Goal: Book appointment/travel/reservation

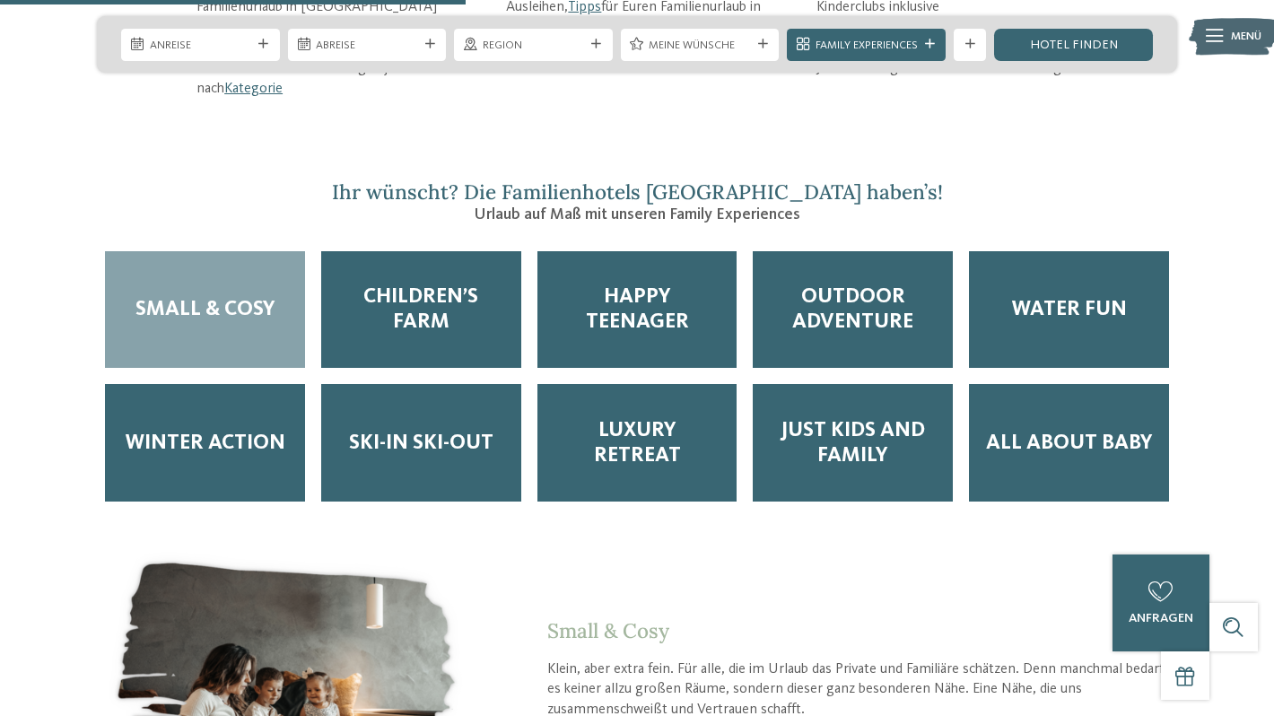
scroll to position [2686, 0]
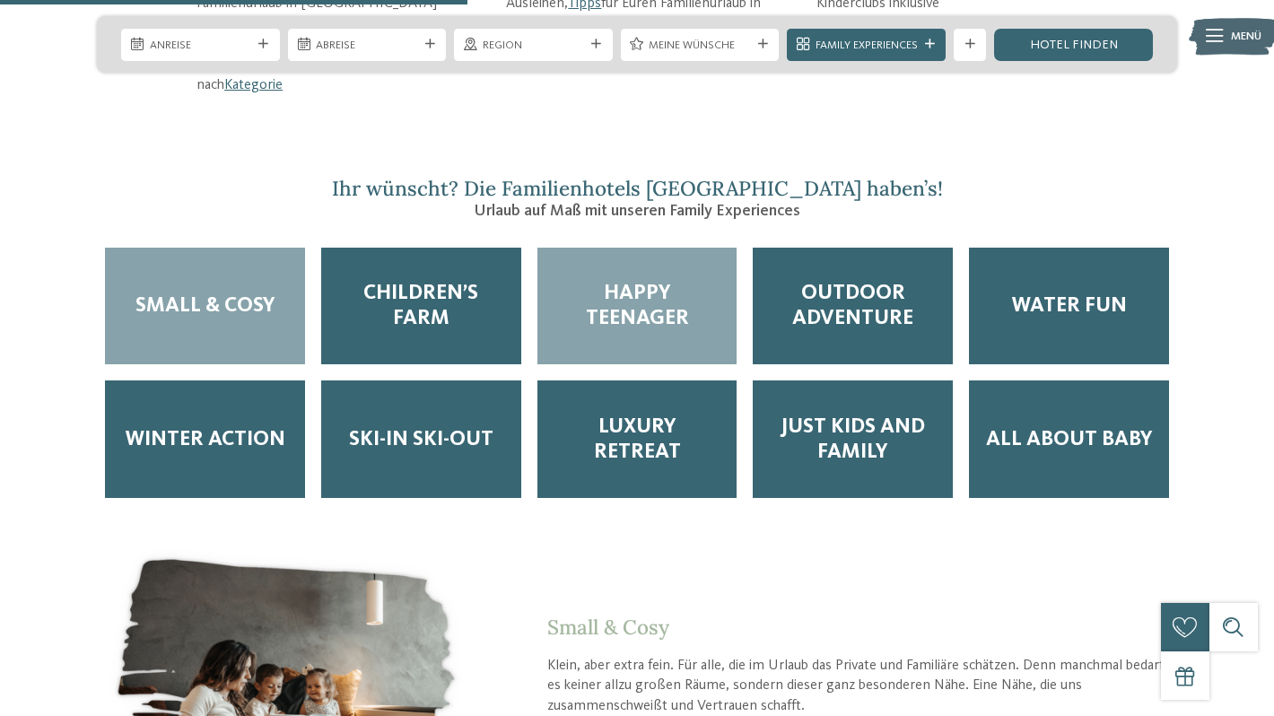
click at [629, 284] on div "Happy Teenager" at bounding box center [637, 306] width 200 height 117
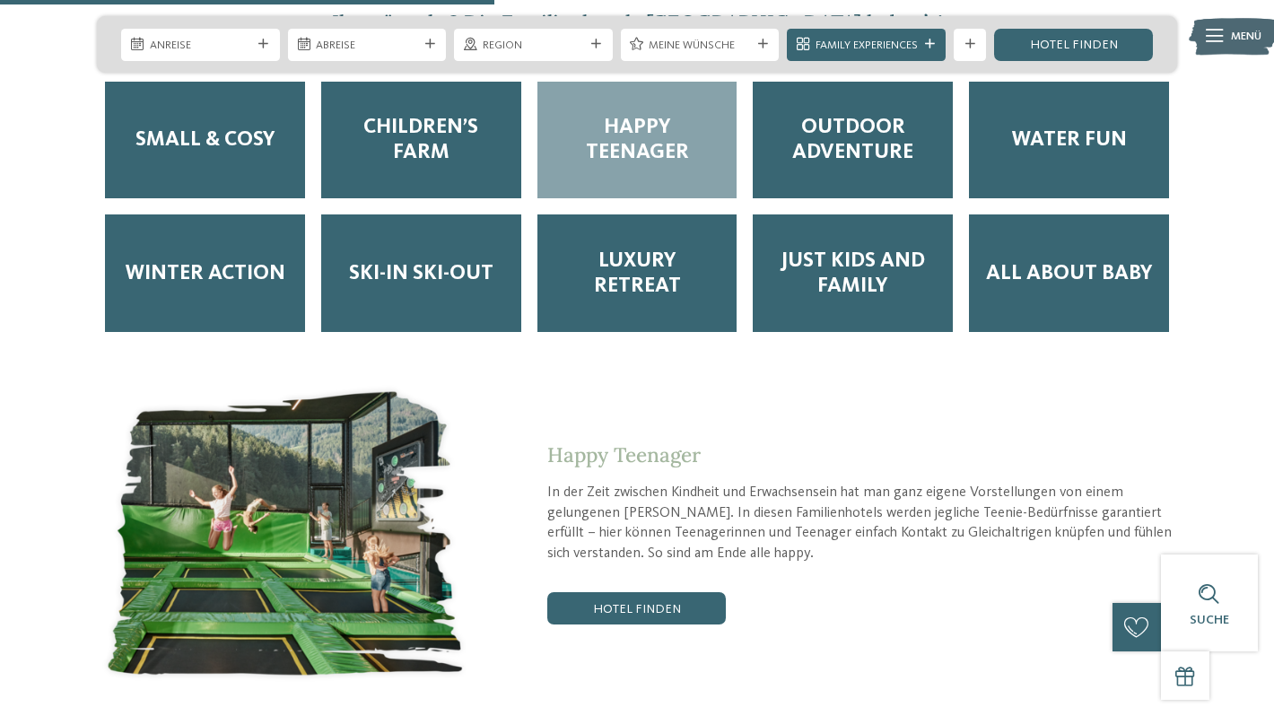
scroll to position [2857, 0]
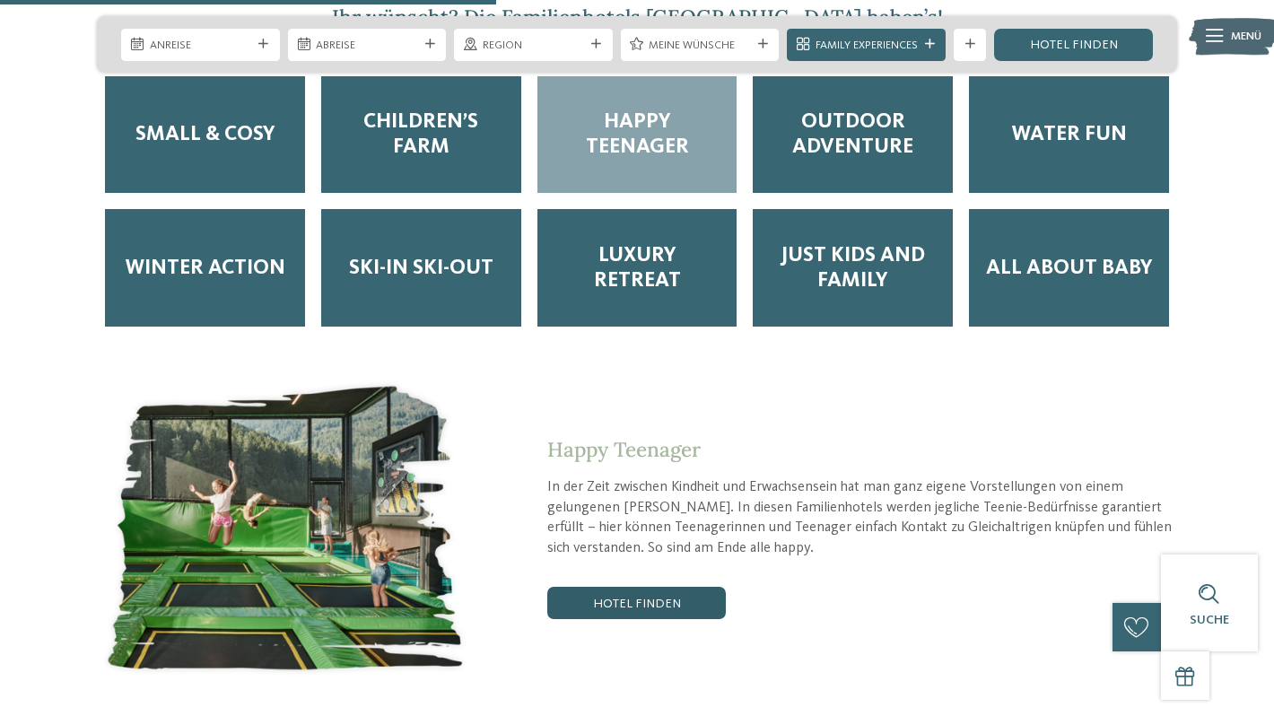
click at [664, 587] on link "Hotel finden" at bounding box center [636, 603] width 178 height 32
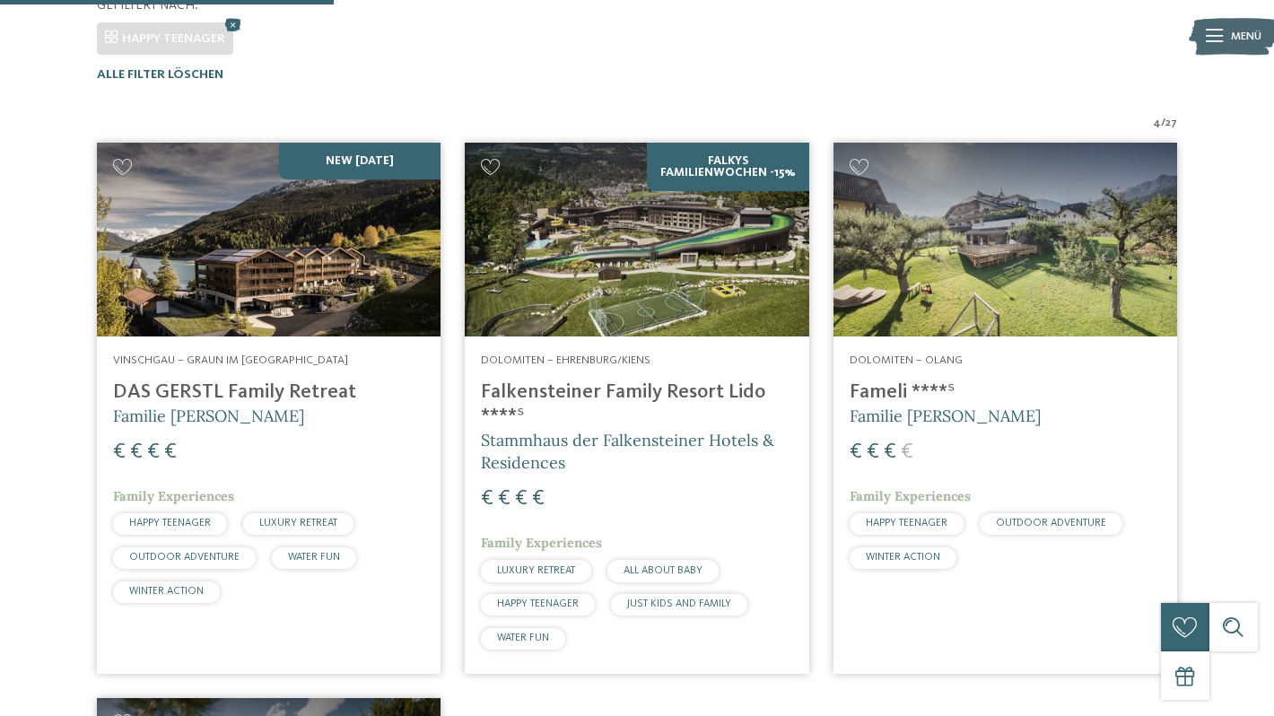
scroll to position [486, 0]
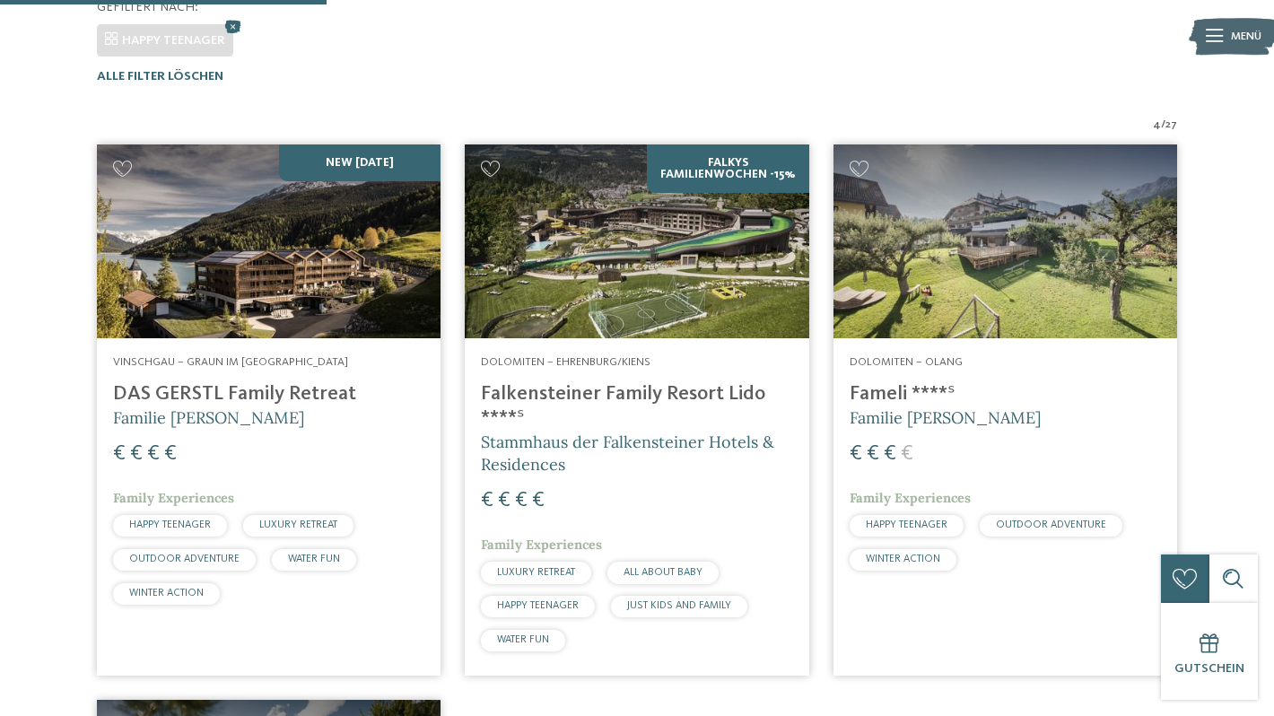
click at [236, 221] on img at bounding box center [269, 241] width 344 height 194
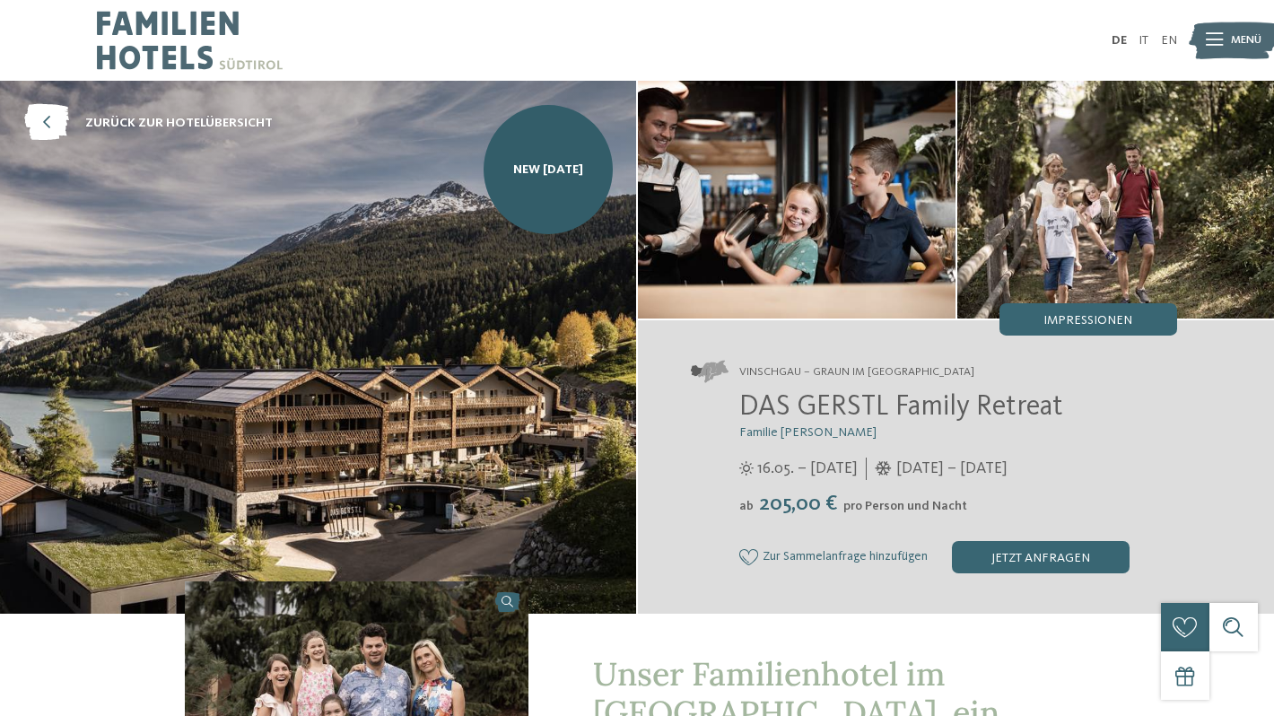
click at [365, 266] on img at bounding box center [318, 347] width 636 height 533
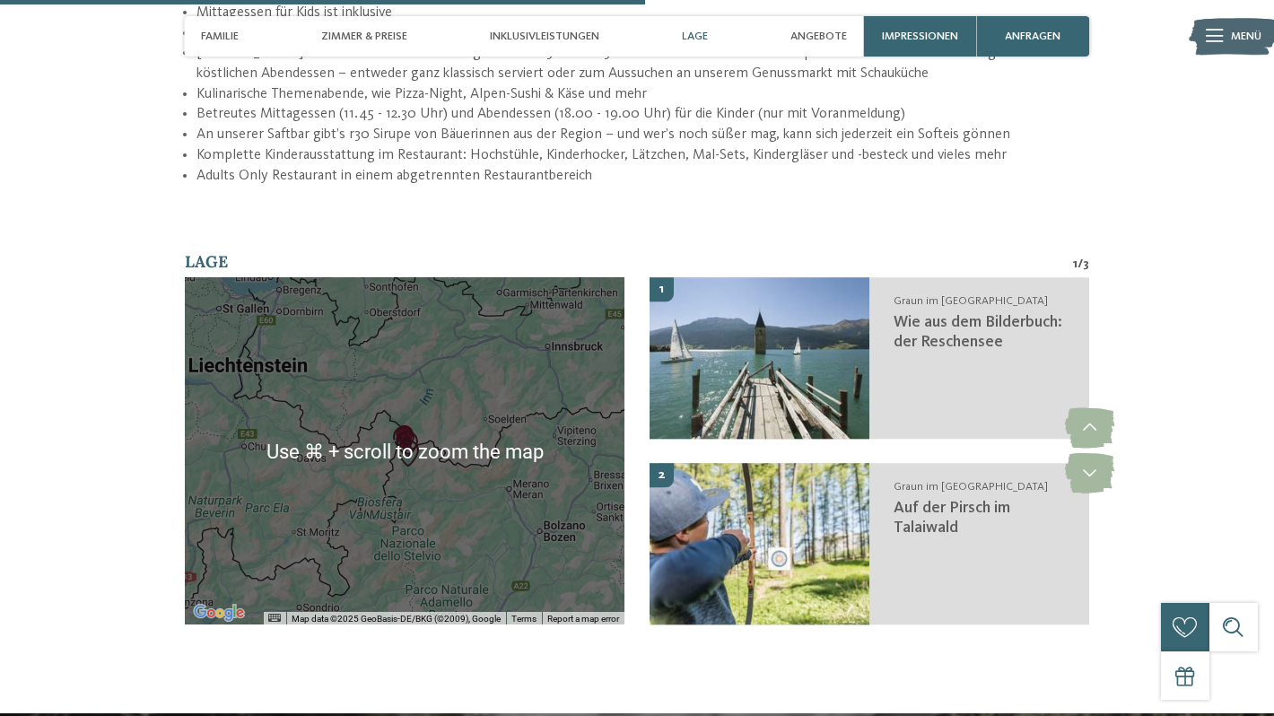
scroll to position [2753, 0]
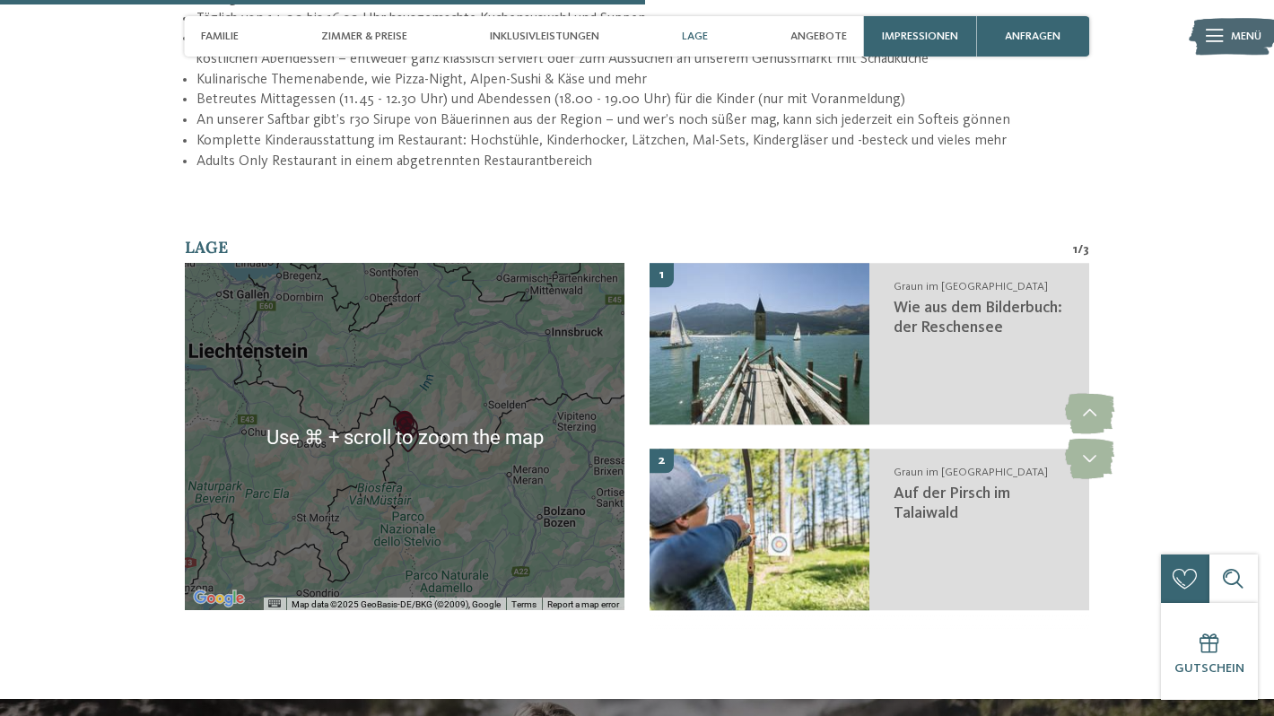
click at [95, 385] on section "Lage 1 / 3 ← Move left → Move right ↑ Move up ↓ Move down + Zoom in - Zoom out …" at bounding box center [636, 435] width 1099 height 398
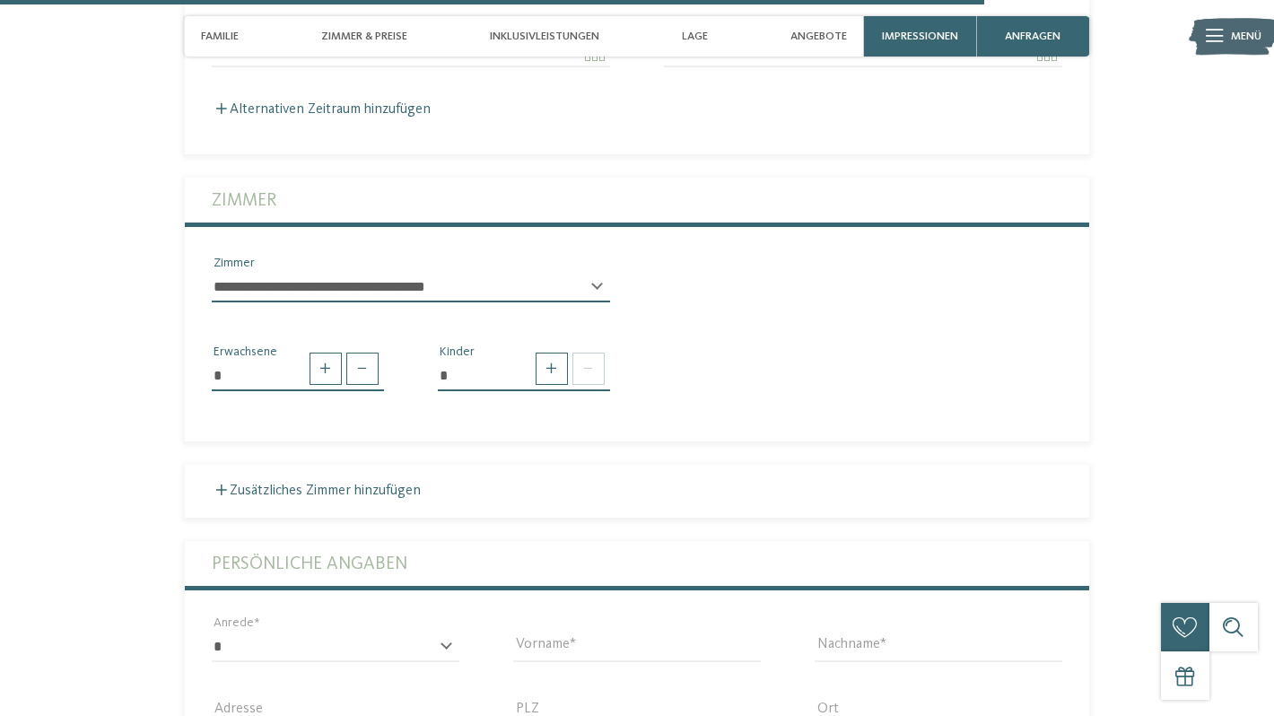
scroll to position [4200, 0]
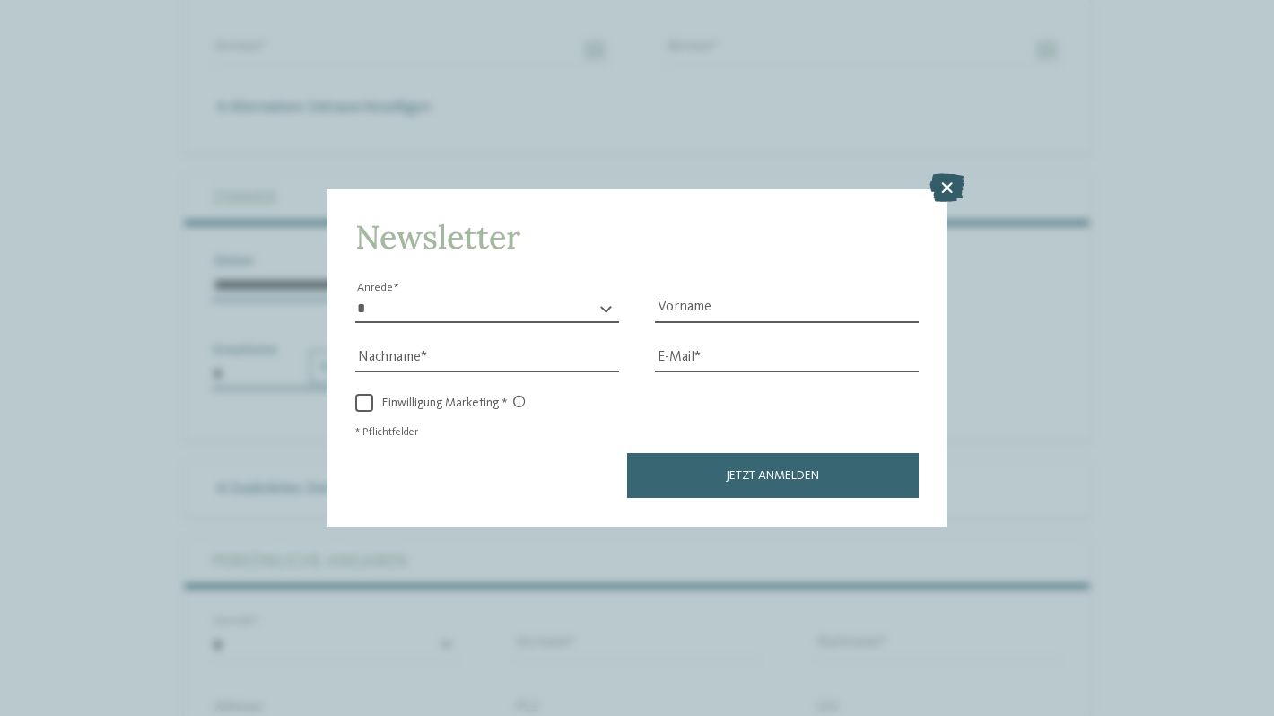
click at [953, 187] on icon at bounding box center [946, 188] width 35 height 29
